Goal: Use online tool/utility: Utilize a website feature to perform a specific function

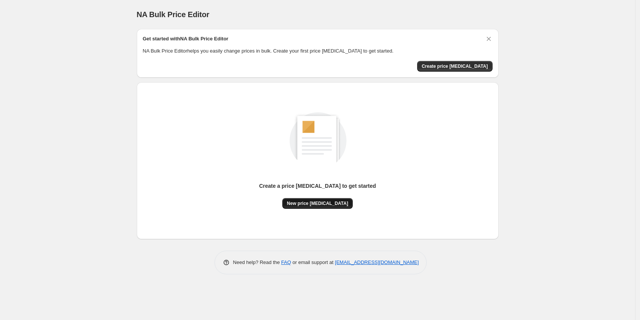
click at [320, 208] on button "New price [MEDICAL_DATA]" at bounding box center [317, 203] width 70 height 11
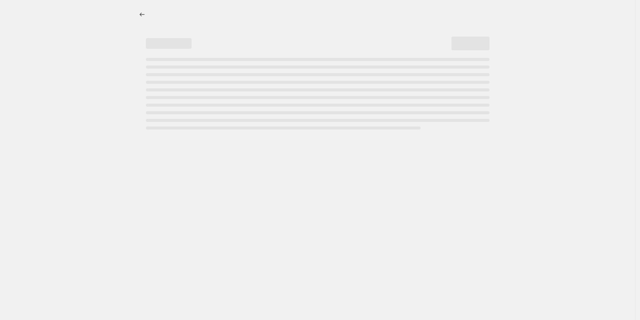
select select "percentage"
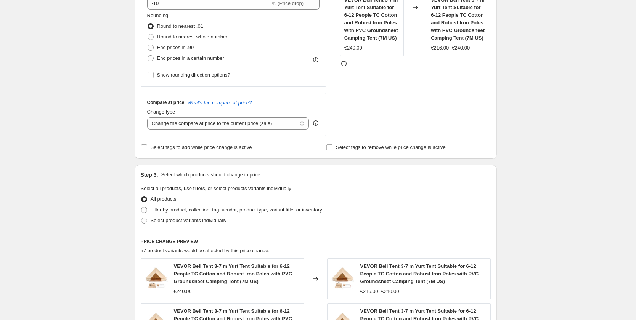
scroll to position [147, 0]
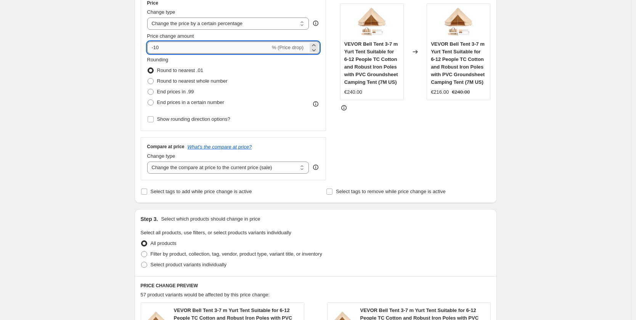
click at [177, 46] on input "-10" at bounding box center [208, 48] width 123 height 12
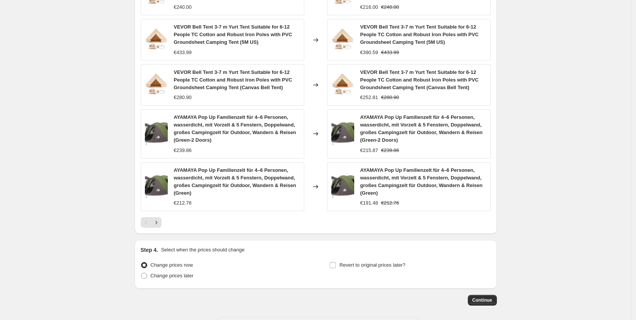
scroll to position [508, 0]
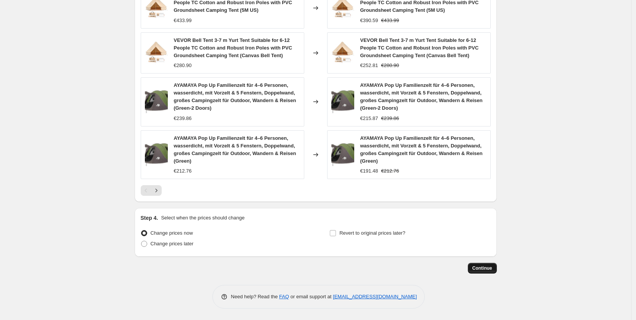
type input "-30"
click at [487, 266] on span "Continue" at bounding box center [482, 268] width 20 height 6
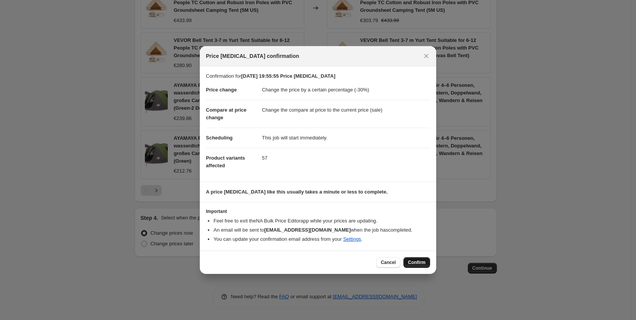
click at [422, 262] on span "Confirm" at bounding box center [417, 262] width 18 height 6
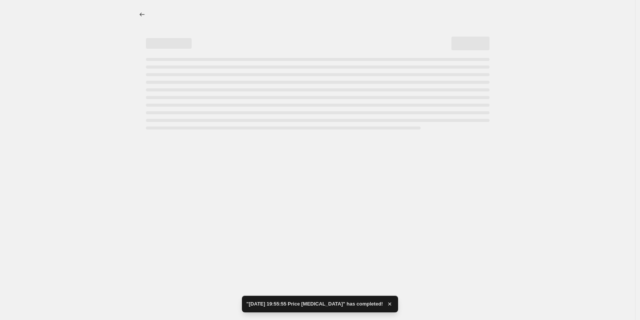
select select "percentage"
